Goal: Task Accomplishment & Management: Manage account settings

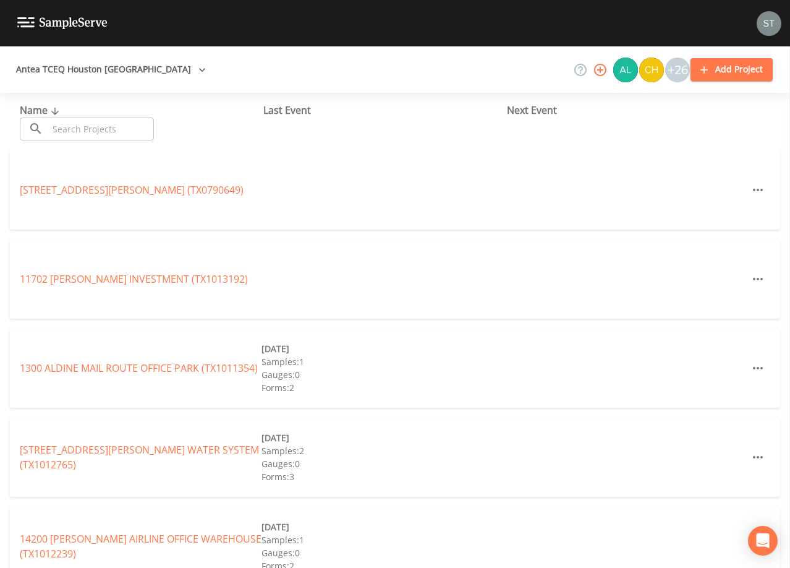
click at [133, 125] on input "text" at bounding box center [101, 129] width 106 height 23
click at [83, 121] on input "text" at bounding box center [101, 129] width 106 height 23
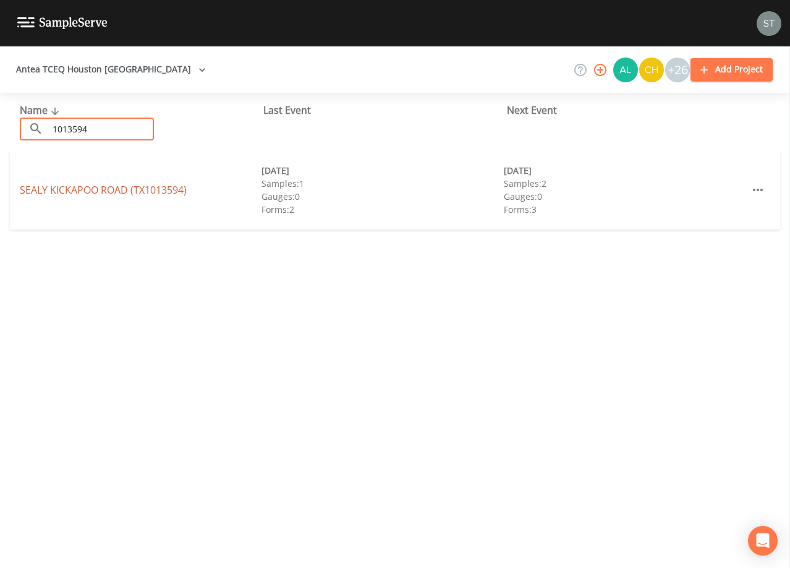
type input "1013594"
click at [122, 189] on link "SEALY KICKAPOO ROAD (TX1013594)" at bounding box center [103, 190] width 167 height 14
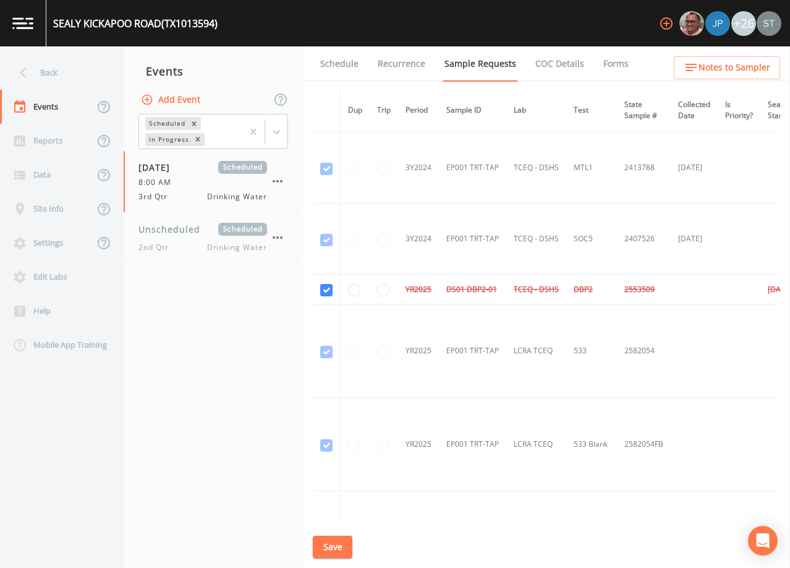
scroll to position [688, 0]
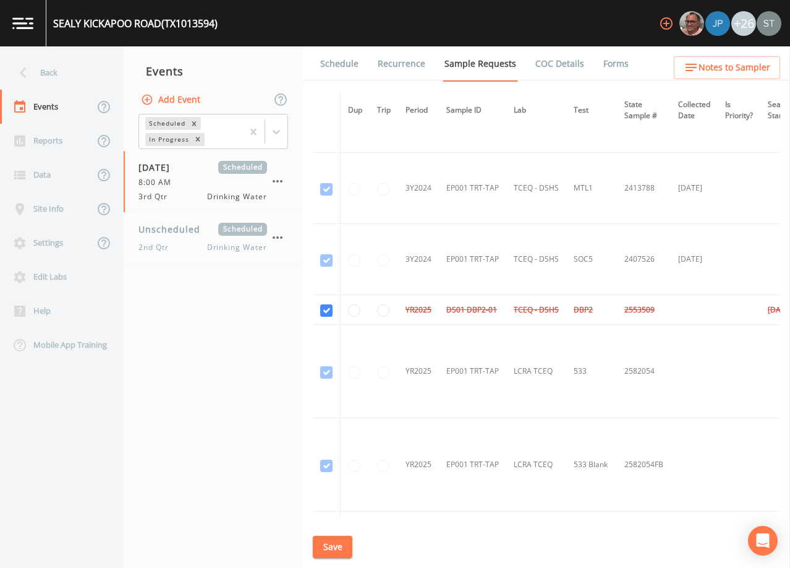
click at [340, 62] on link "Schedule" at bounding box center [340, 63] width 42 height 35
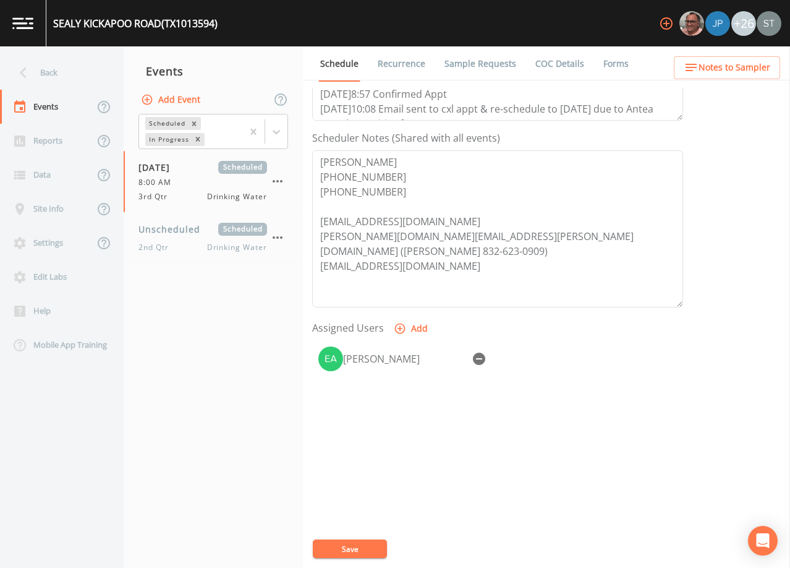
scroll to position [305, 0]
click at [474, 67] on link "Sample Requests" at bounding box center [480, 63] width 75 height 35
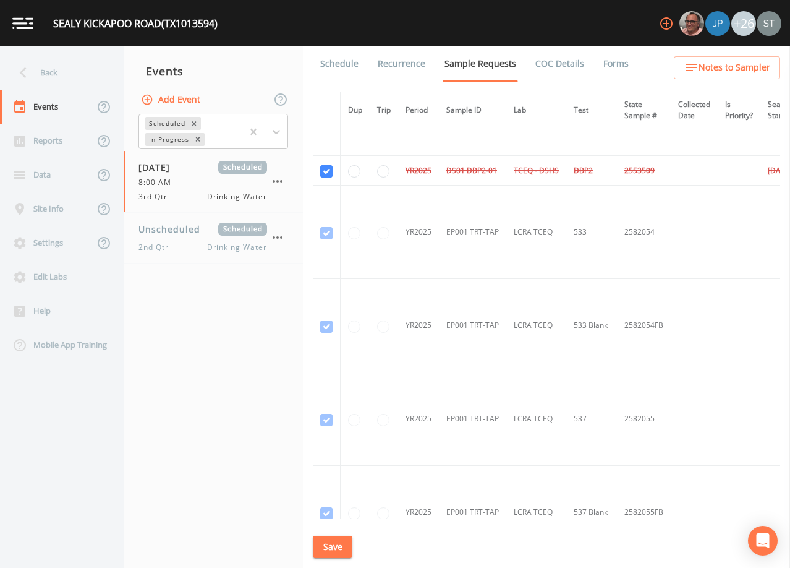
scroll to position [765, 0]
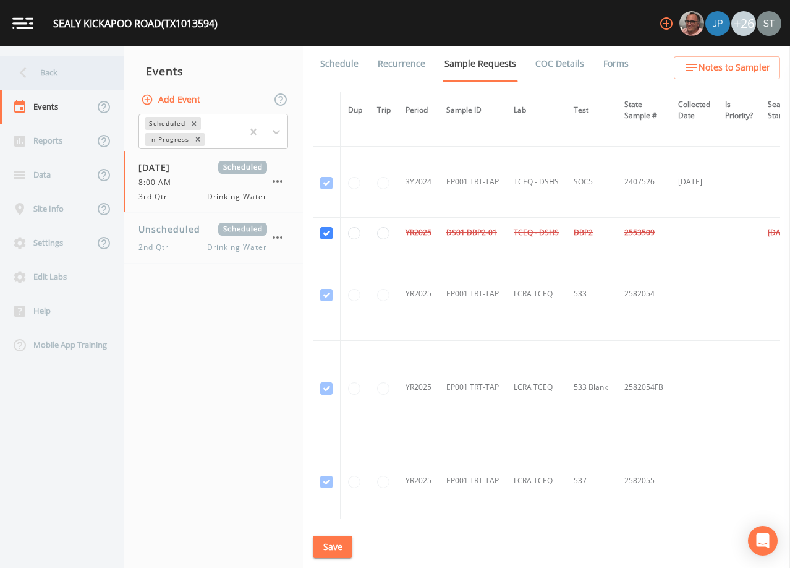
click at [48, 71] on div "Back" at bounding box center [55, 73] width 111 height 34
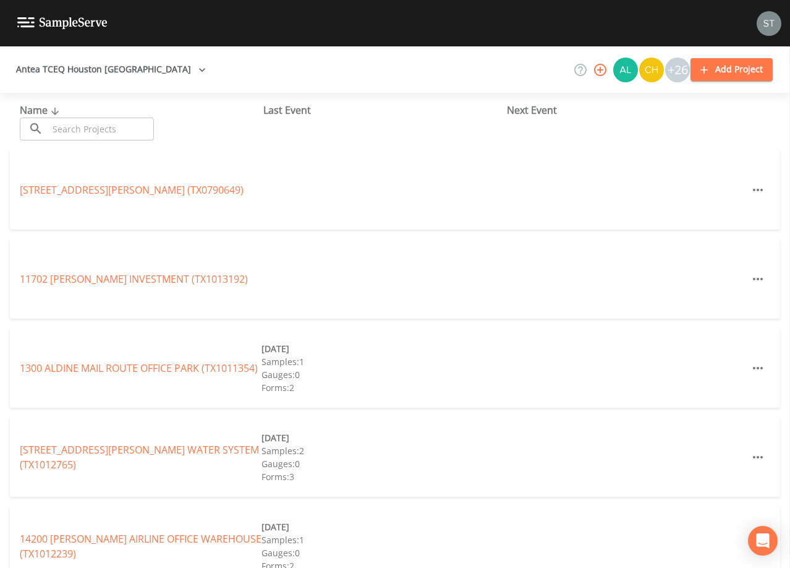
click at [678, 73] on div "+26" at bounding box center [677, 70] width 25 height 25
click at [602, 72] on icon "button" at bounding box center [600, 70] width 12 height 12
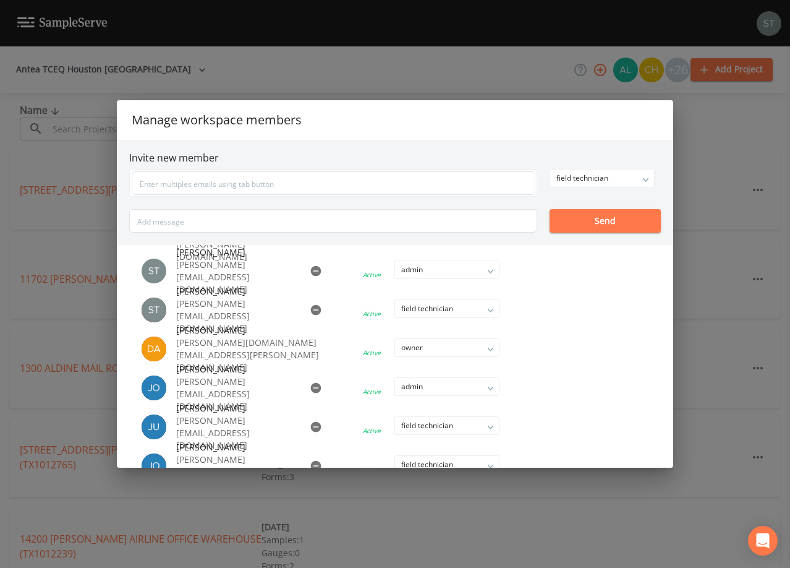
scroll to position [371, 0]
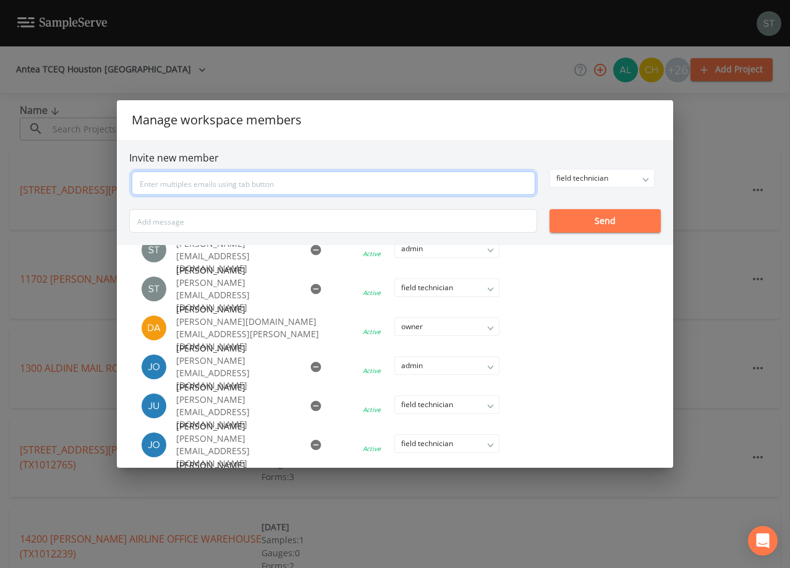
click at [407, 181] on input "text" at bounding box center [334, 183] width 404 height 24
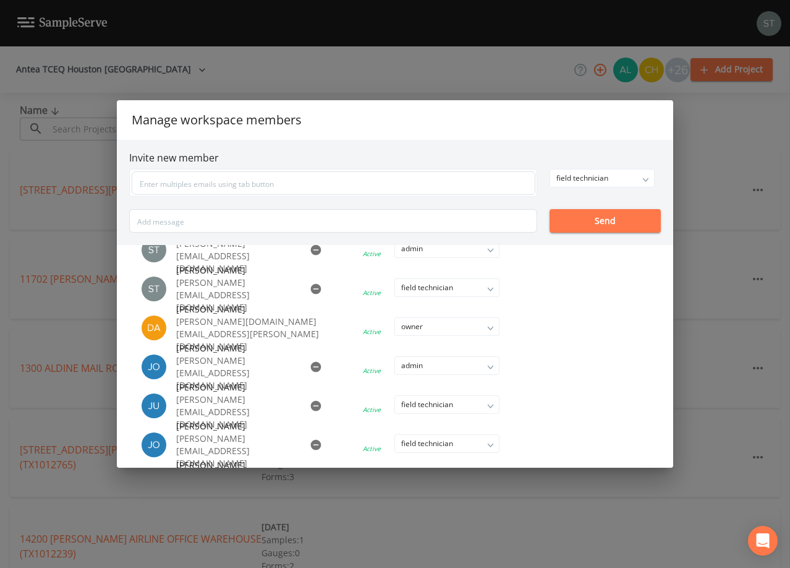
click at [743, 113] on div "Manage workspace members Invite new member field technician owner admin field t…" at bounding box center [395, 284] width 790 height 568
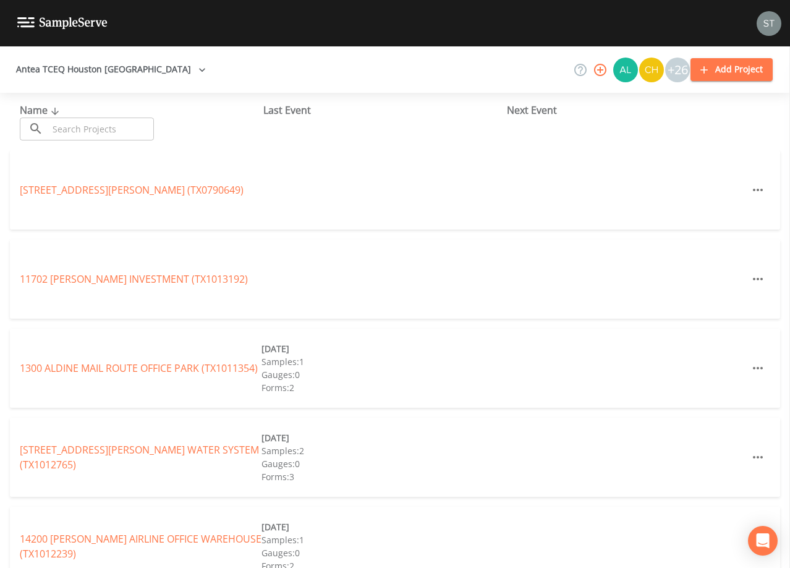
click at [120, 126] on input "text" at bounding box center [101, 129] width 106 height 23
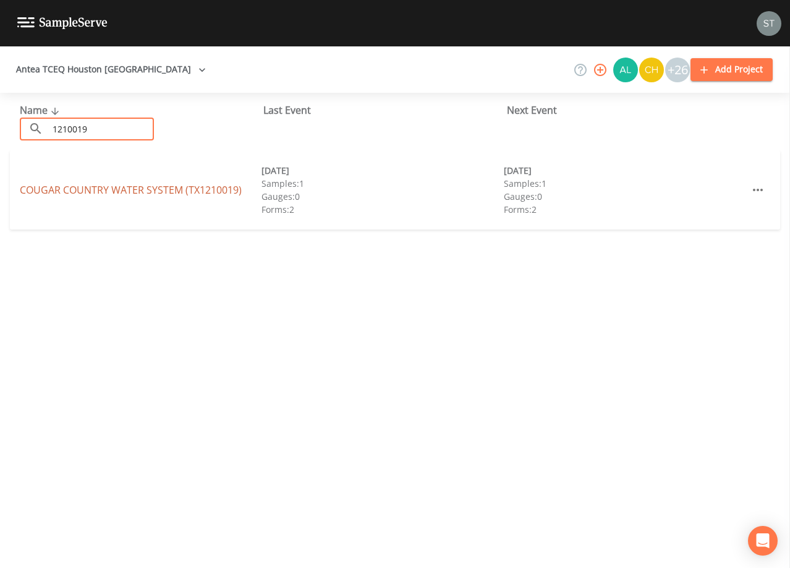
type input "1210019"
click at [230, 192] on link "COUGAR COUNTRY WATER SYSTEM (TX1210019)" at bounding box center [131, 190] width 222 height 14
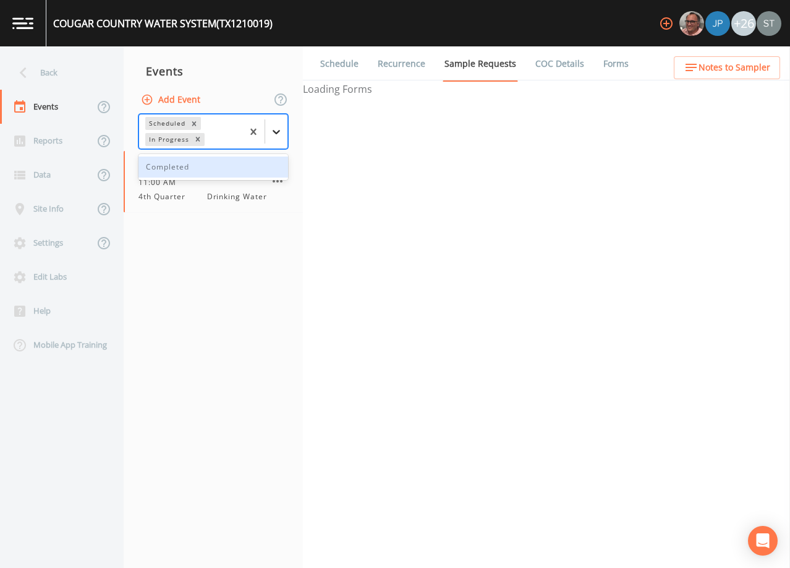
click at [278, 132] on icon at bounding box center [276, 132] width 7 height 4
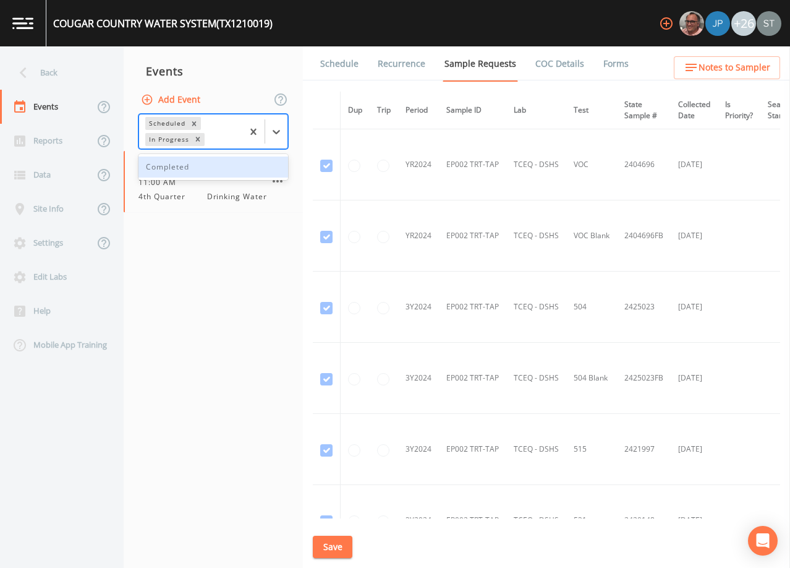
click at [237, 168] on div "Completed" at bounding box center [214, 166] width 150 height 21
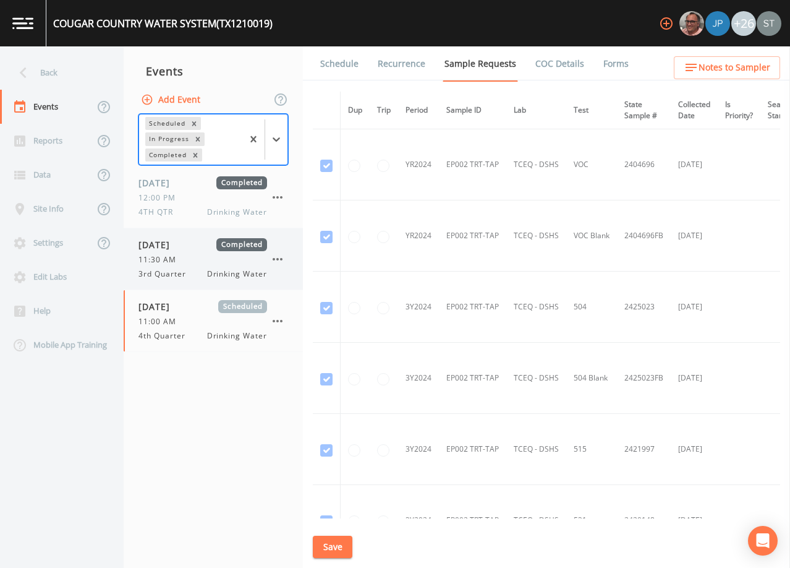
click at [179, 250] on span "[DATE]" at bounding box center [159, 244] width 40 height 13
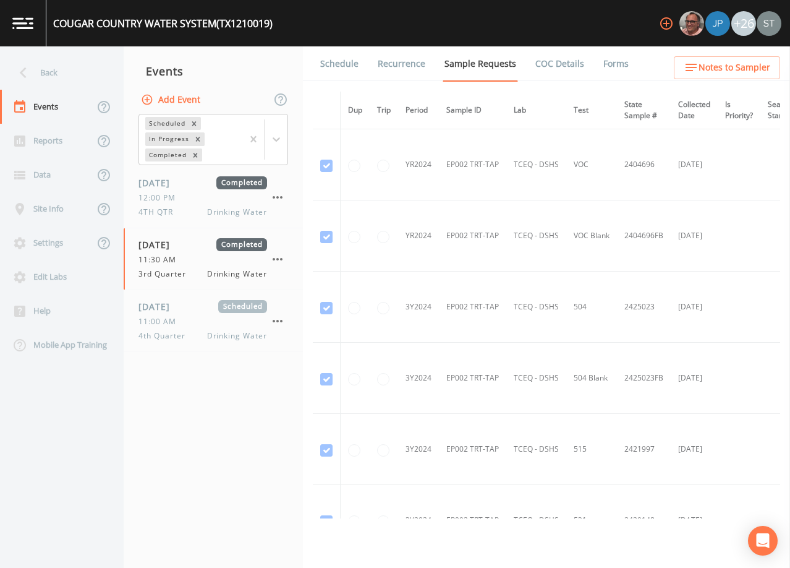
click at [329, 63] on link "Schedule" at bounding box center [340, 63] width 42 height 35
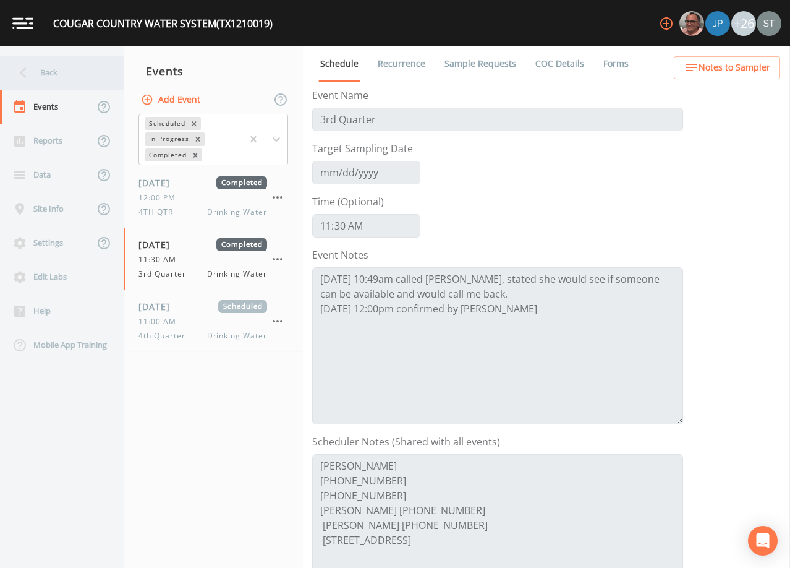
click at [48, 79] on div "Back" at bounding box center [55, 73] width 111 height 34
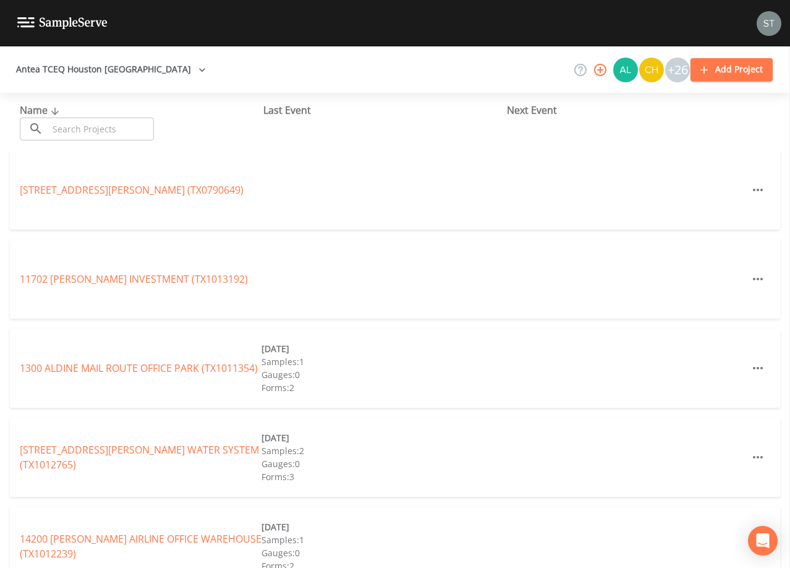
click at [126, 130] on input "text" at bounding box center [101, 129] width 106 height 23
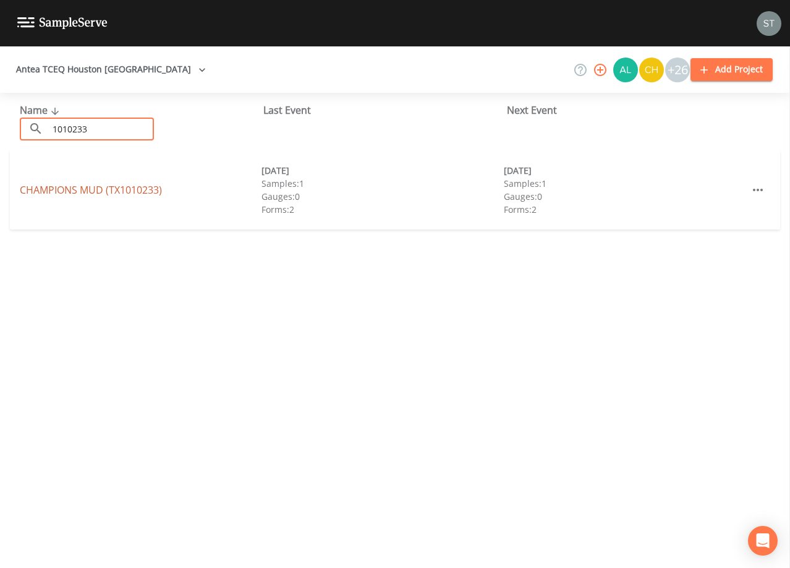
type input "1010233"
click at [146, 187] on link "CHAMPIONS MUD (TX1010233)" at bounding box center [91, 190] width 142 height 14
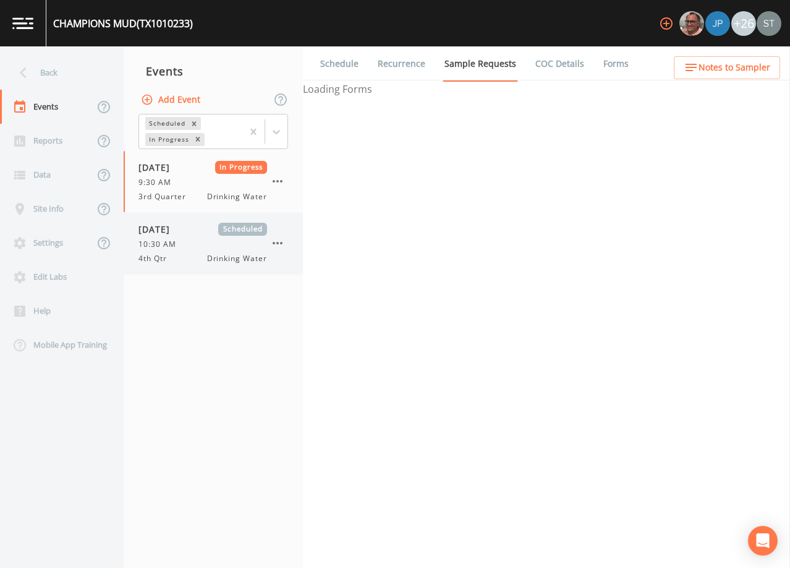
click at [210, 243] on div "10:30 AM" at bounding box center [203, 244] width 129 height 11
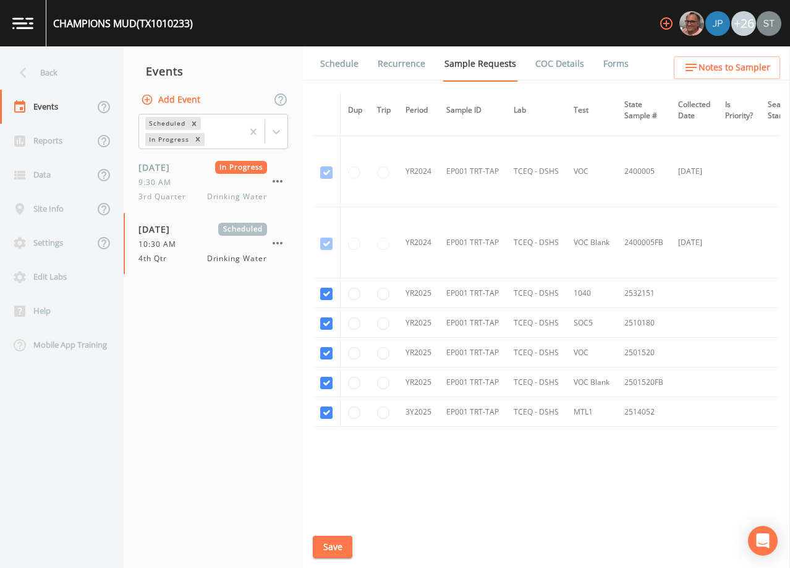
scroll to position [217, 0]
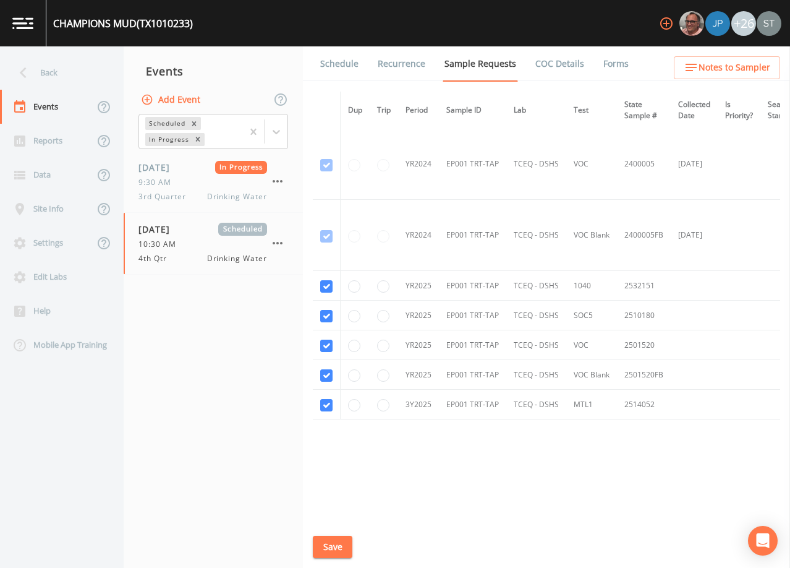
click at [339, 64] on link "Schedule" at bounding box center [340, 63] width 42 height 35
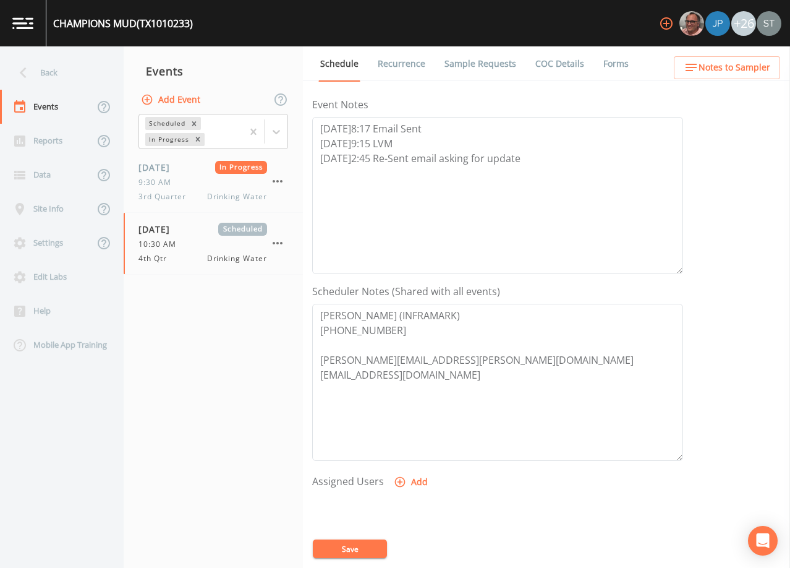
scroll to position [186, 0]
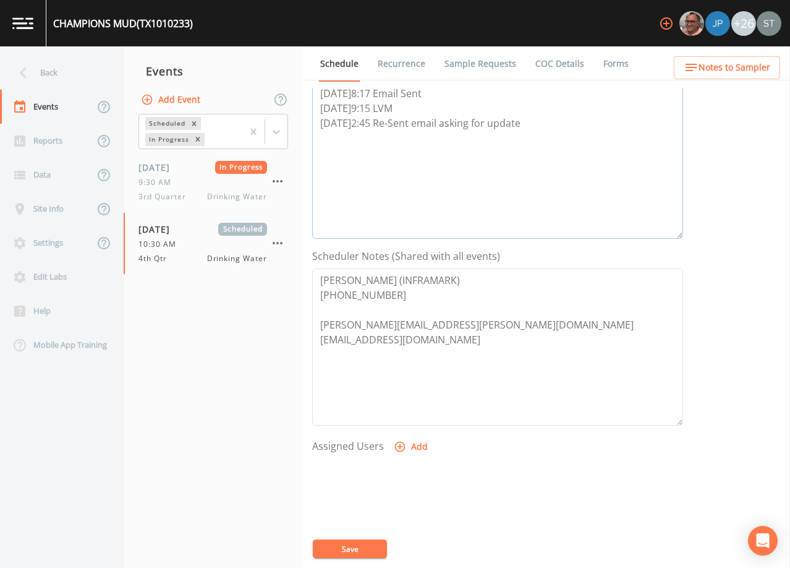
click at [541, 124] on textarea "[DATE]8:17 Email Sent [DATE]9:15 LVM [DATE]2:45 Re-Sent email asking for update" at bounding box center [497, 160] width 371 height 157
type textarea "[DATE]8:17 Email Sent [DATE]9:15 LVM [DATE]2:45 Re-Sent email asking for update…"
click at [357, 542] on button "Save" at bounding box center [350, 548] width 74 height 19
click at [359, 544] on button "Save" at bounding box center [350, 548] width 74 height 19
click at [390, 69] on link "Recurrence" at bounding box center [401, 63] width 51 height 35
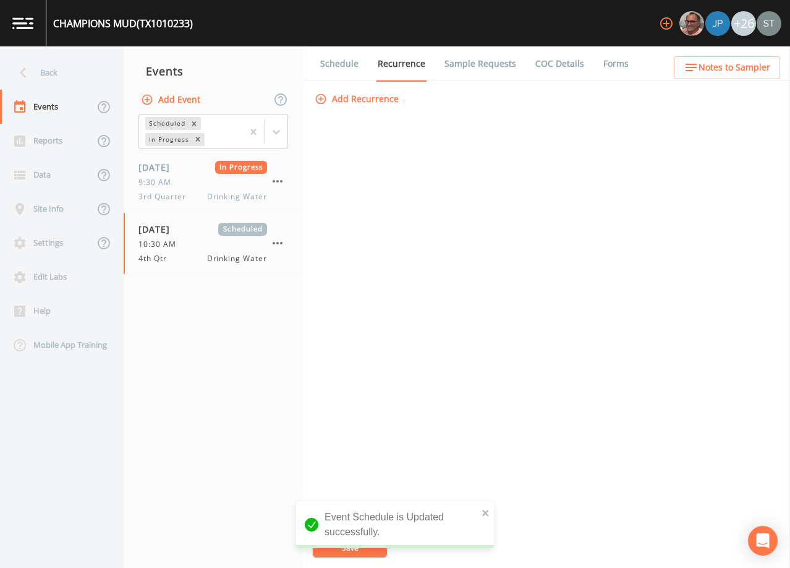
click at [342, 68] on link "Schedule" at bounding box center [340, 63] width 42 height 35
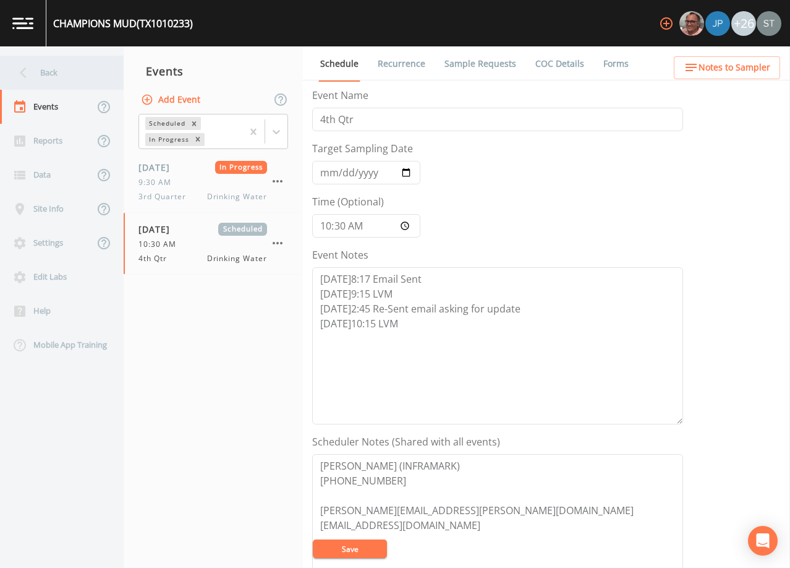
click at [49, 87] on div "Back" at bounding box center [55, 73] width 111 height 34
